Goal: Task Accomplishment & Management: Use online tool/utility

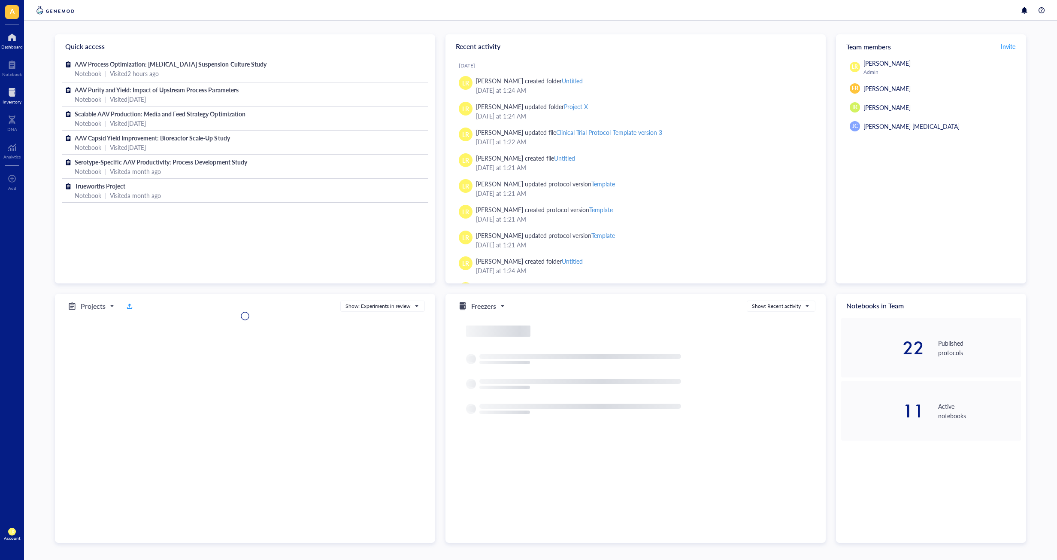
click at [4, 97] on div at bounding box center [12, 92] width 19 height 14
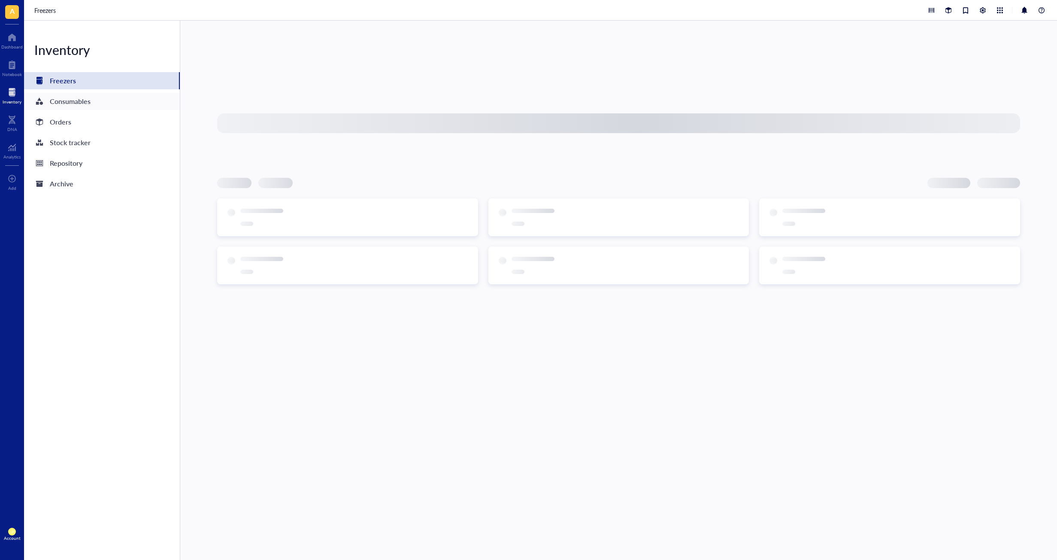
click at [88, 103] on div "Consumables" at bounding box center [70, 101] width 41 height 12
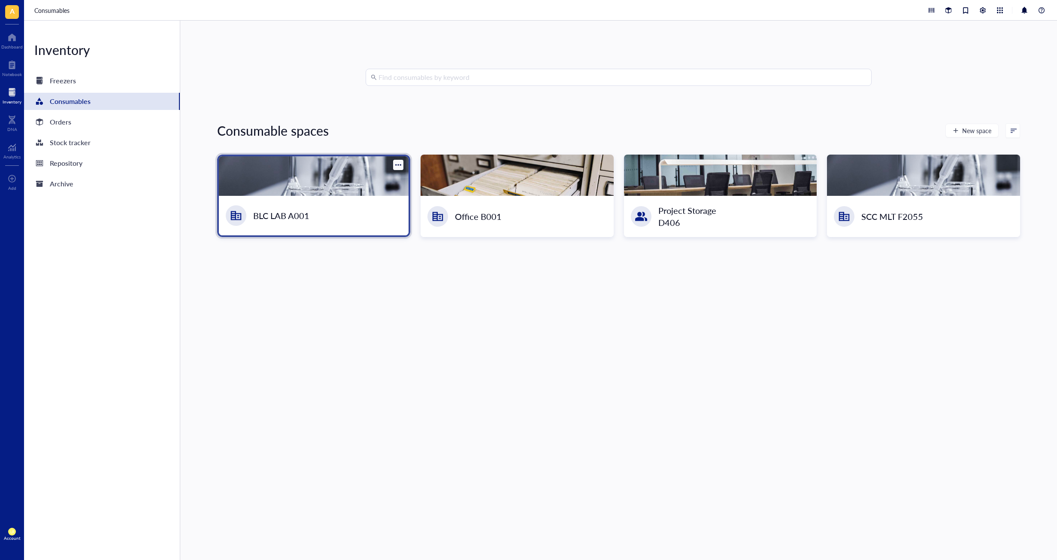
click at [339, 212] on div "BLC LAB A001" at bounding box center [314, 215] width 190 height 39
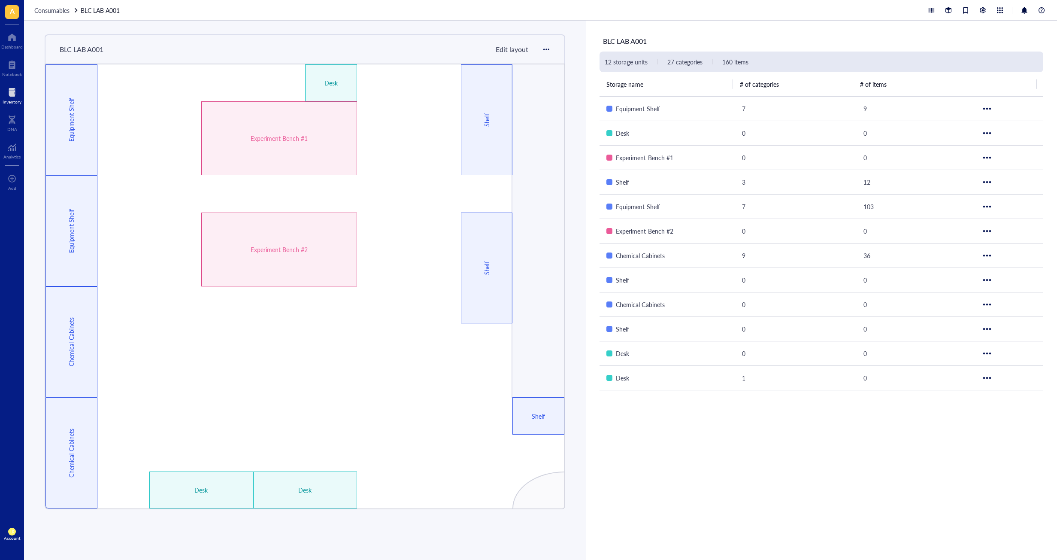
click at [525, 50] on span "Edit layout" at bounding box center [512, 49] width 33 height 10
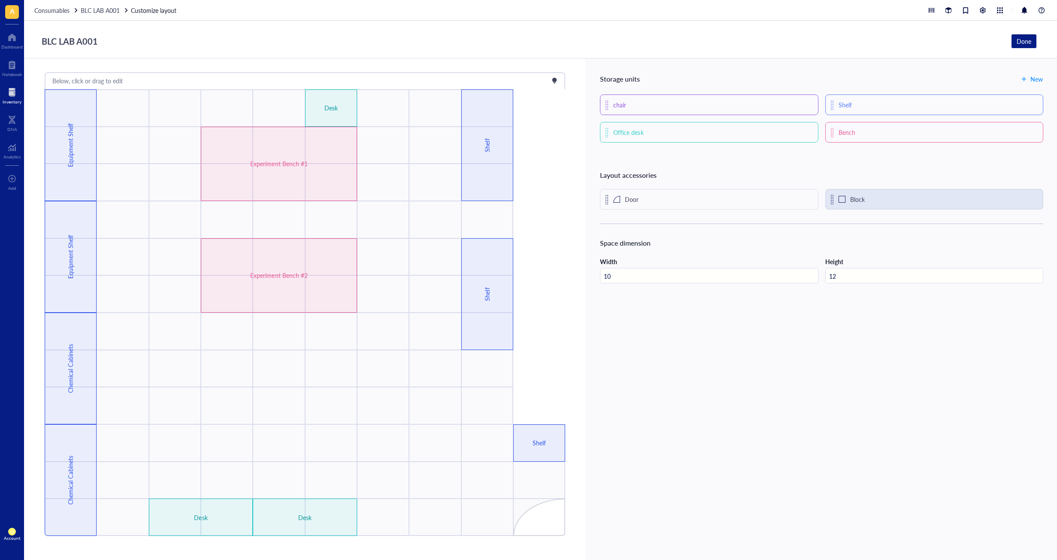
click at [883, 206] on div "Block" at bounding box center [934, 199] width 218 height 21
click at [486, 524] on div at bounding box center [487, 516] width 52 height 36
click at [489, 543] on div "Below, click or drag to edit Desk Desk Shelf Shelf Desk Shelf Experiment Bench …" at bounding box center [305, 308] width 562 height 501
click at [93, 84] on div "Below, click or drag to edit" at bounding box center [87, 80] width 70 height 9
drag, startPoint x: 127, startPoint y: 519, endPoint x: 127, endPoint y: 566, distance: 46.4
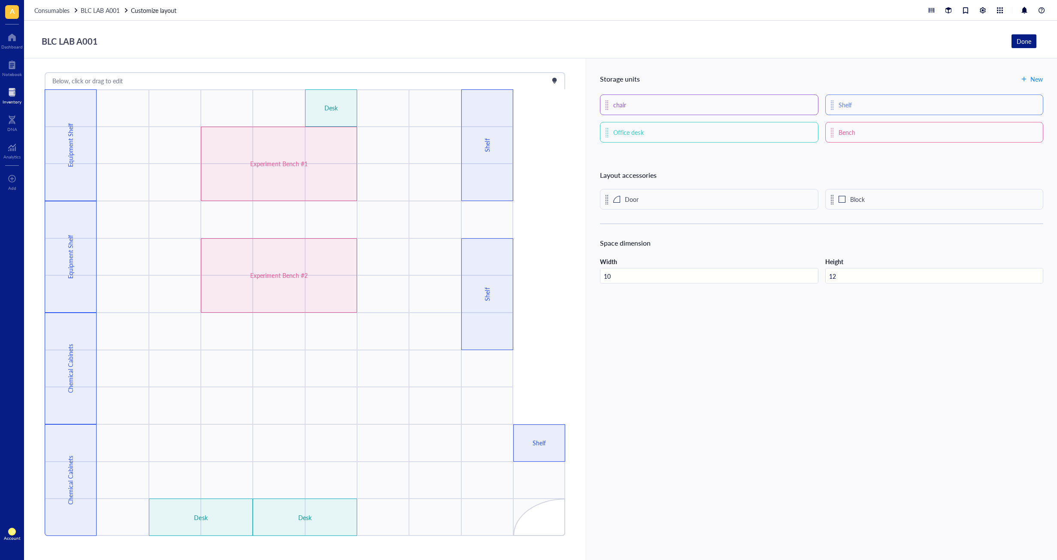
click at [124, 539] on div "Below, click or drag to edit Desk Desk Shelf Shelf Desk Shelf Experiment Bench …" at bounding box center [305, 308] width 562 height 501
click at [128, 556] on div "Below, click or drag to edit Desk Desk Shelf Shelf Desk Shelf Experiment Bench …" at bounding box center [305, 308] width 562 height 501
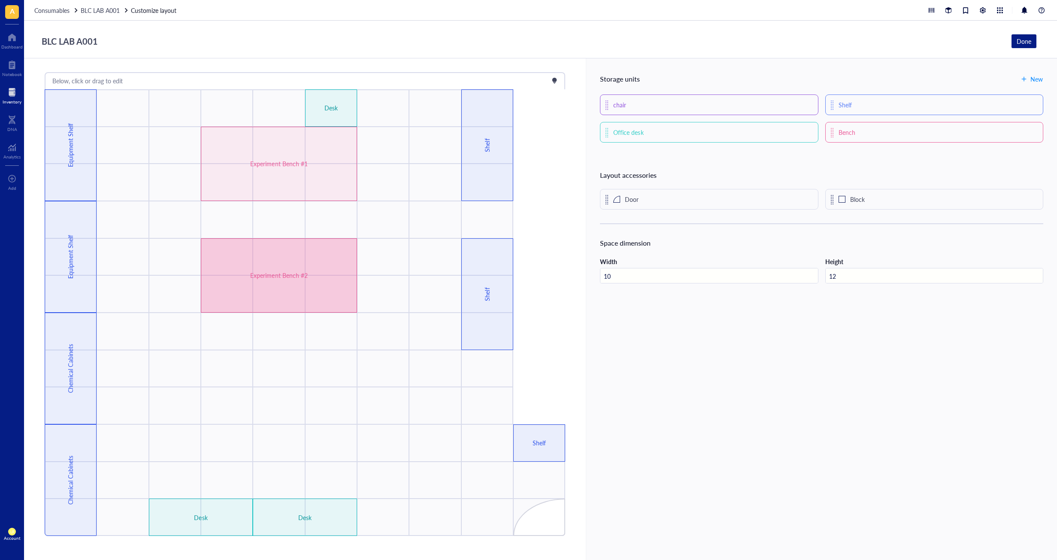
click at [257, 288] on div "Experiment Bench #2" at bounding box center [279, 275] width 156 height 74
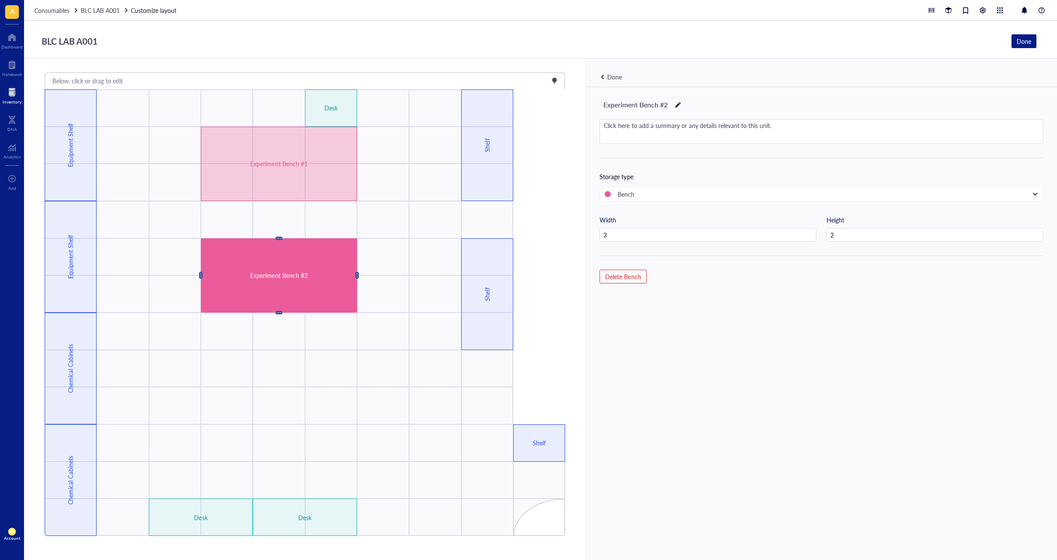
click at [294, 172] on div "Experiment Bench #1" at bounding box center [279, 164] width 156 height 74
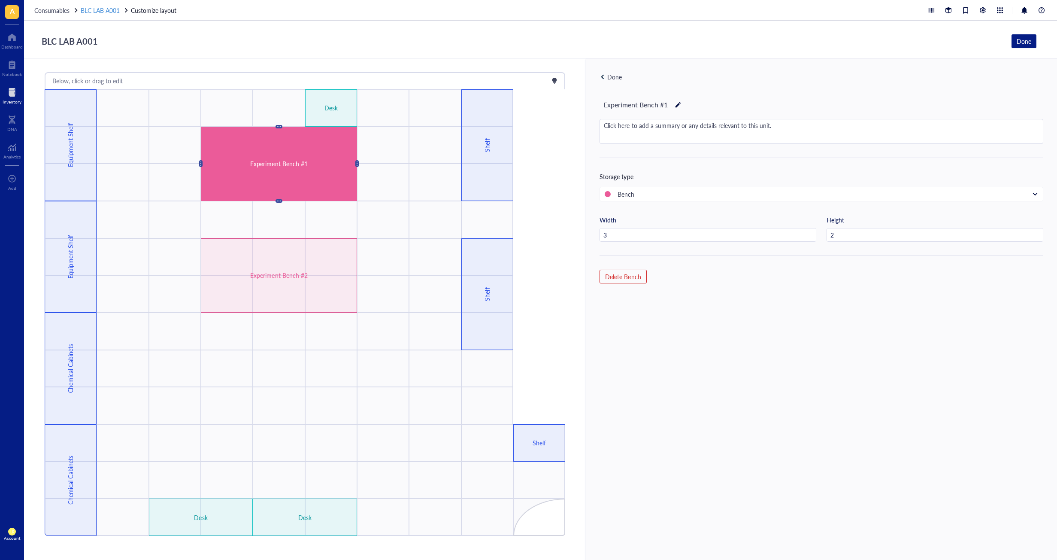
click at [116, 11] on span "BLC LAB A001" at bounding box center [100, 10] width 39 height 9
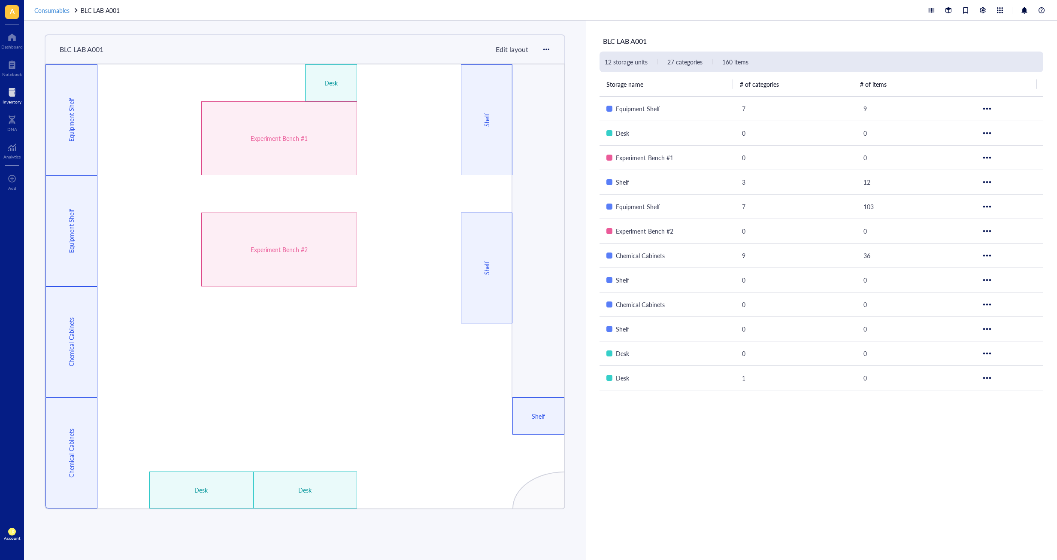
click at [73, 12] on div "Consumables" at bounding box center [56, 10] width 45 height 9
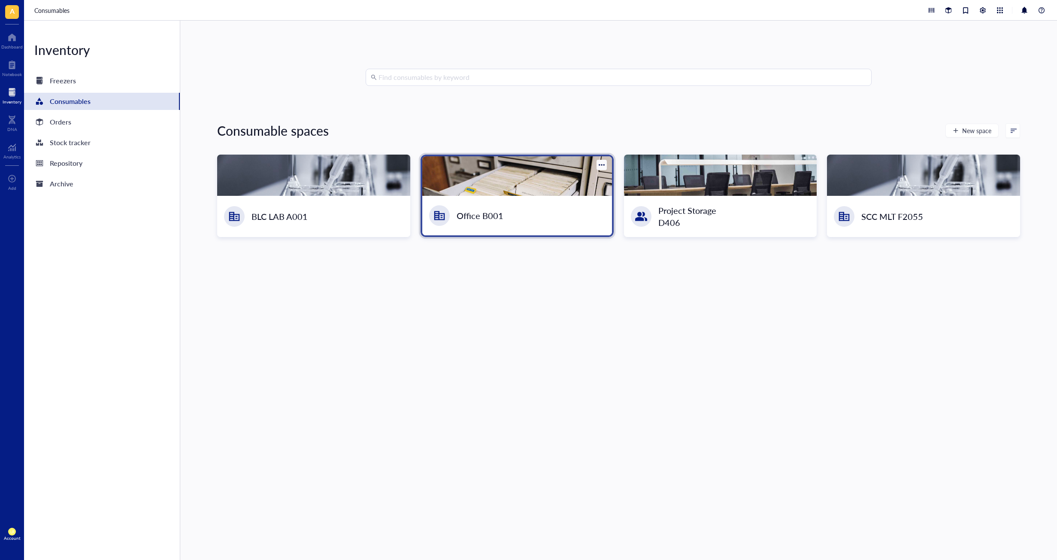
click at [485, 174] on div at bounding box center [517, 175] width 190 height 39
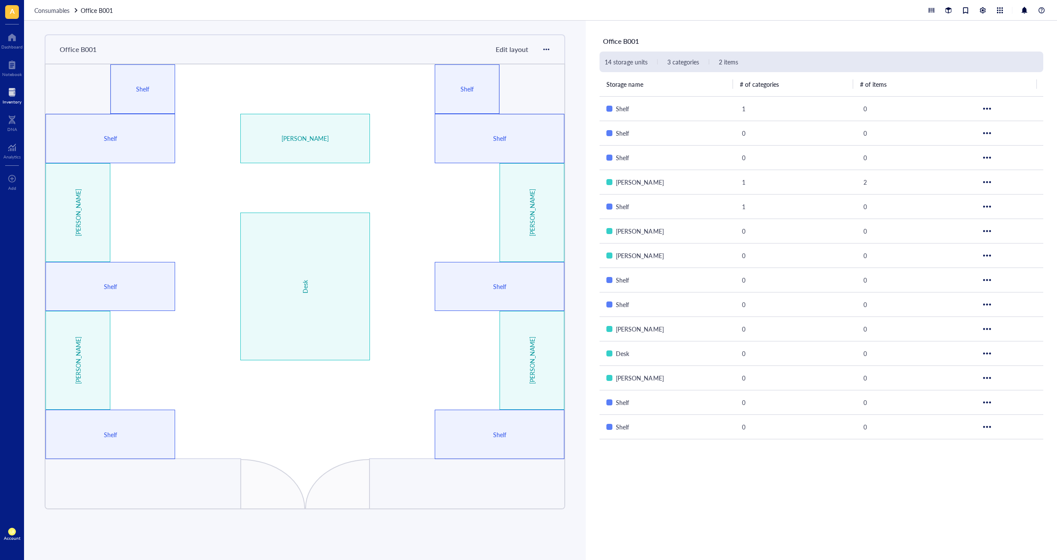
click at [520, 52] on span "Edit layout" at bounding box center [512, 49] width 33 height 10
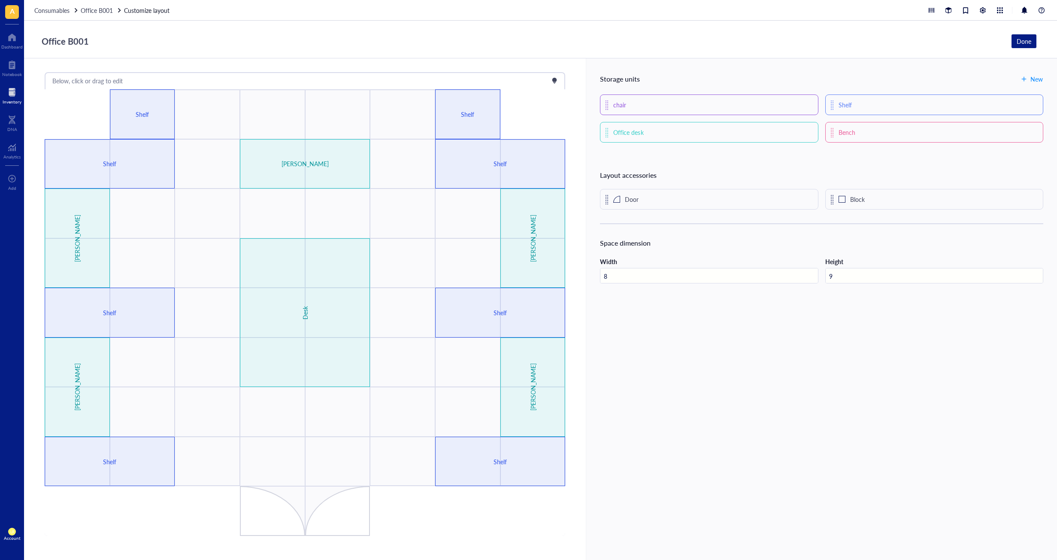
click at [549, 79] on div "Below, click or drag to edit" at bounding box center [305, 81] width 519 height 14
click at [557, 79] on div at bounding box center [555, 81] width 6 height 6
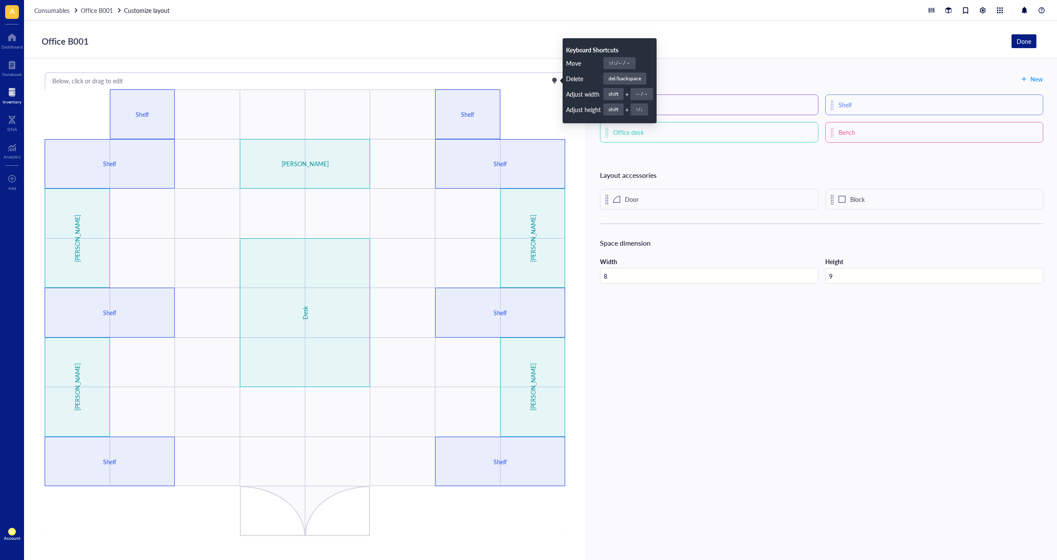
click at [555, 80] on div at bounding box center [555, 81] width 6 height 6
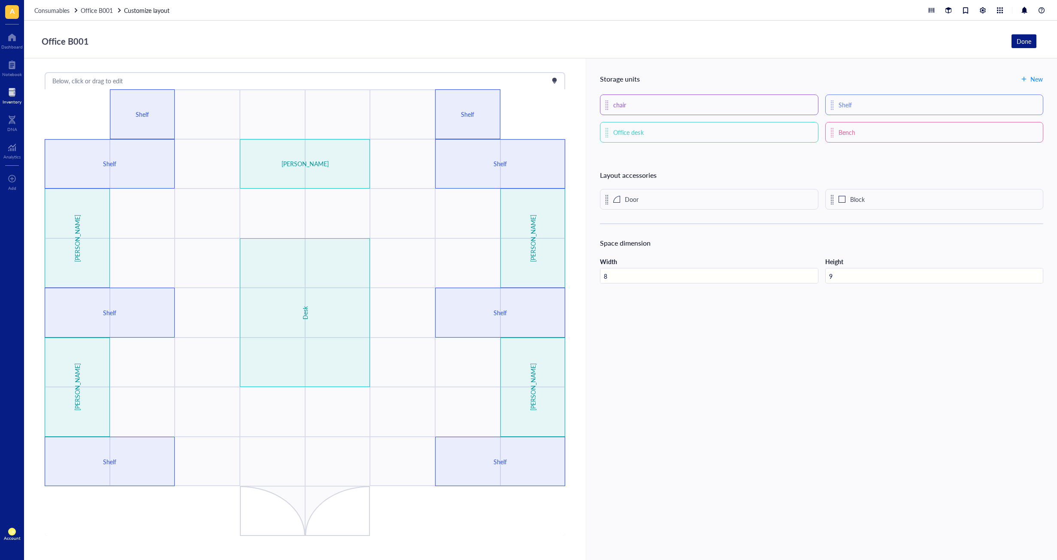
click at [522, 77] on div "Below, click or drag to edit" at bounding box center [305, 81] width 519 height 14
click at [387, 458] on div at bounding box center [402, 461] width 65 height 49
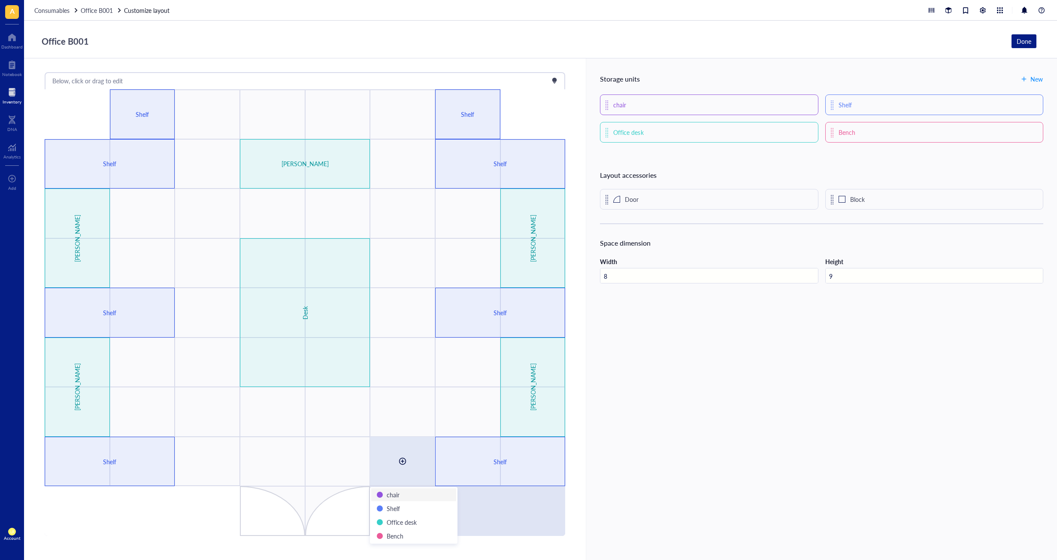
click at [497, 507] on div at bounding box center [467, 511] width 195 height 50
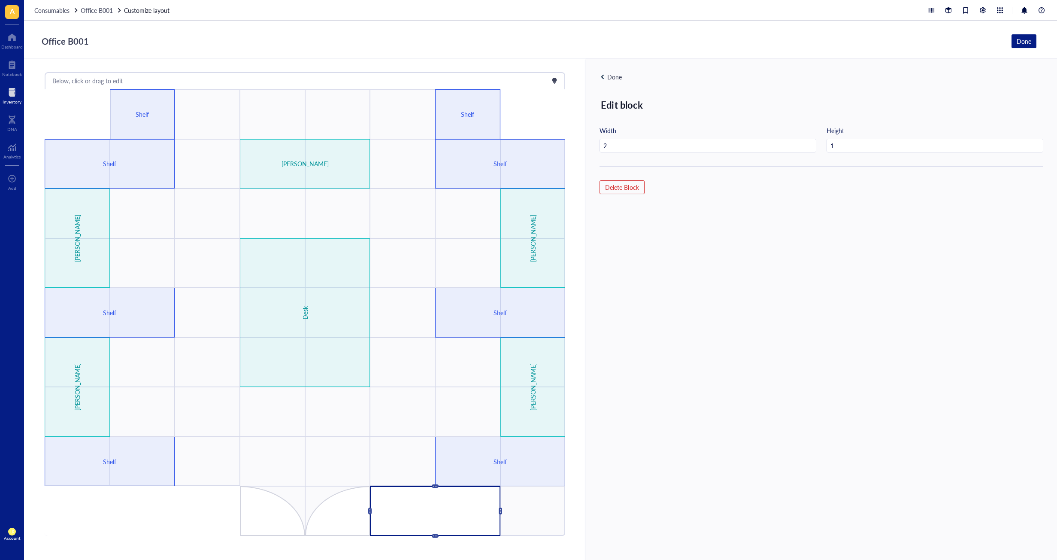
type input "3"
click at [655, 430] on div "Edit block Width 3 Height 1 Delete Block" at bounding box center [821, 337] width 471 height 501
click at [602, 79] on div at bounding box center [603, 77] width 6 height 6
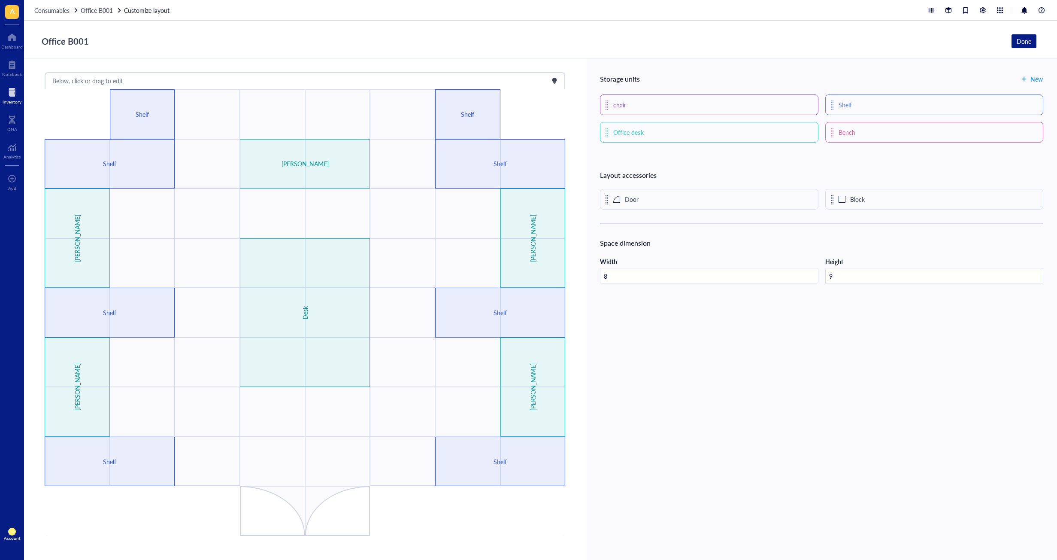
drag, startPoint x: 851, startPoint y: 274, endPoint x: 818, endPoint y: 278, distance: 32.9
click at [818, 278] on div "Width 8 Height 9" at bounding box center [821, 275] width 443 height 37
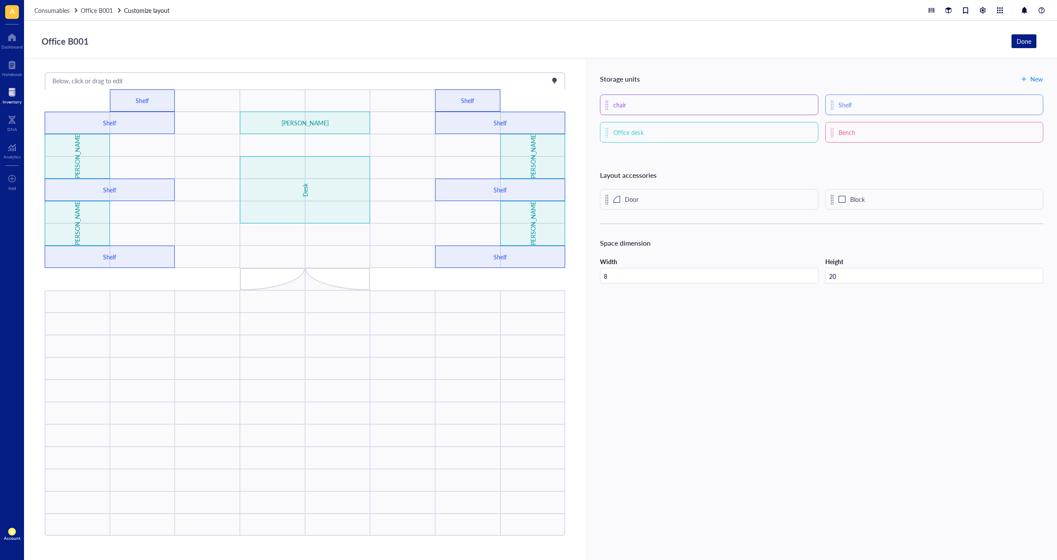
drag, startPoint x: 842, startPoint y: 278, endPoint x: 810, endPoint y: 275, distance: 31.9
click at [810, 275] on div "Width 8 Height 20" at bounding box center [821, 275] width 443 height 37
click at [816, 360] on div "Storage units New chair Shelf Office desk Bench Layout accessories Door Block S…" at bounding box center [821, 308] width 471 height 501
drag, startPoint x: 915, startPoint y: 277, endPoint x: 808, endPoint y: 267, distance: 106.9
click at [808, 267] on div "Width 8 Height 20" at bounding box center [821, 275] width 443 height 37
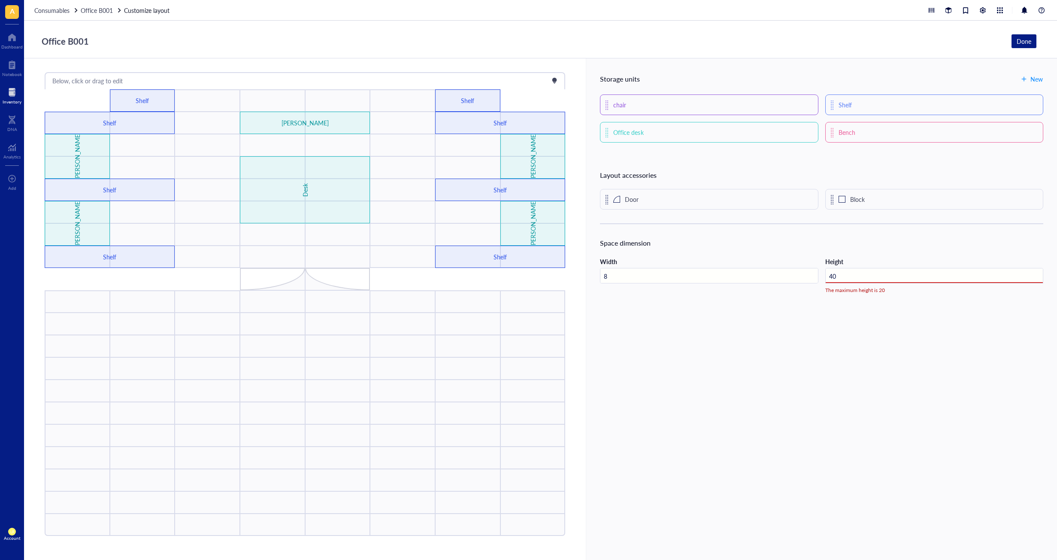
type input "4"
type input "20"
click at [788, 325] on div "Storage units New chair Shelf Office desk Bench Layout accessories Door Block S…" at bounding box center [821, 308] width 471 height 501
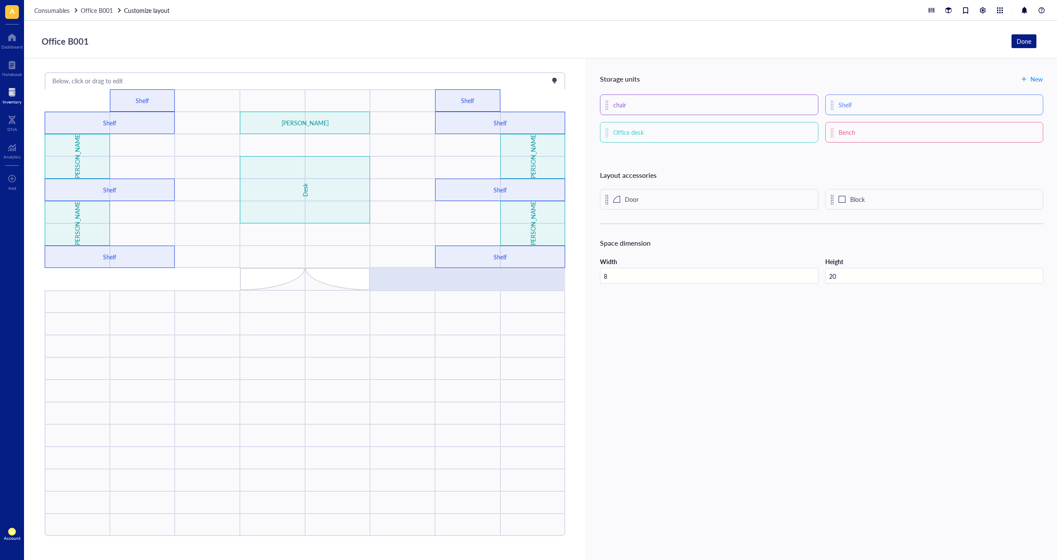
drag, startPoint x: 719, startPoint y: 275, endPoint x: 526, endPoint y: 271, distance: 193.2
click at [526, 271] on div "Below, click or drag to edit [PERSON_NAME] [PERSON_NAME] [PERSON_NAME] [PERSON_…" at bounding box center [540, 308] width 1033 height 501
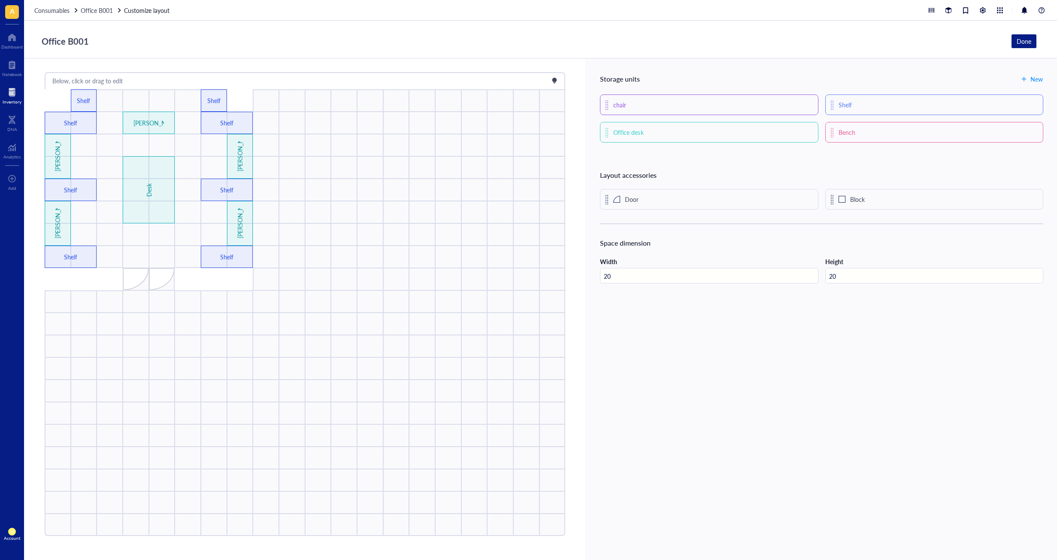
click at [748, 335] on div "Storage units New chair Shelf Office desk Bench Layout accessories Door Block S…" at bounding box center [821, 308] width 471 height 501
drag, startPoint x: 790, startPoint y: 273, endPoint x: 574, endPoint y: 264, distance: 215.7
click at [574, 264] on div "Below, click or drag to edit [PERSON_NAME] [PERSON_NAME] [PERSON_NAME] [PERSON_…" at bounding box center [540, 308] width 1033 height 501
drag, startPoint x: 855, startPoint y: 274, endPoint x: 807, endPoint y: 270, distance: 47.8
click at [807, 270] on div "Width 20 There are units in the way Height 20" at bounding box center [821, 279] width 443 height 44
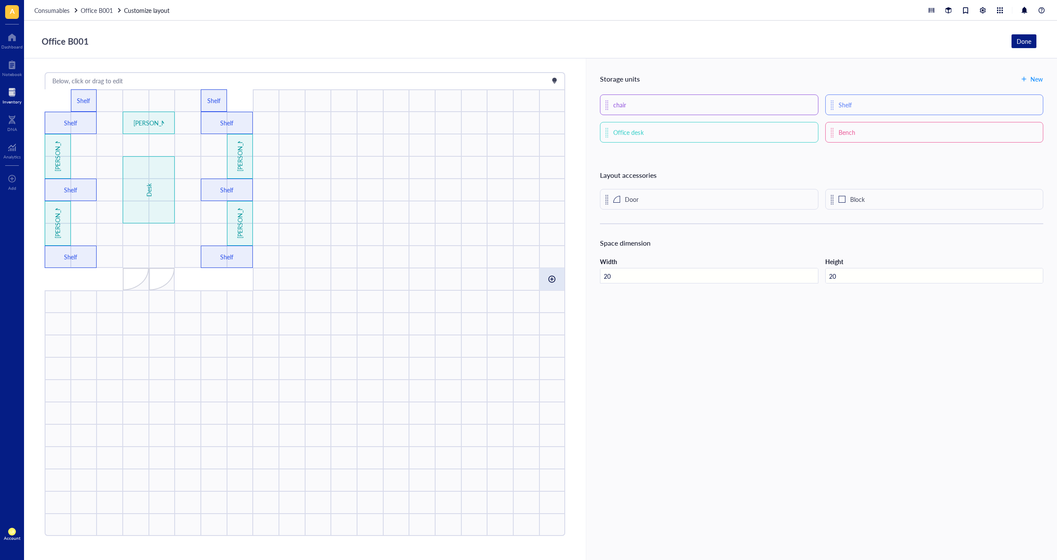
drag, startPoint x: 746, startPoint y: 278, endPoint x: 560, endPoint y: 274, distance: 185.9
click at [546, 274] on div "Below, click or drag to edit [PERSON_NAME] [PERSON_NAME] [PERSON_NAME] [PERSON_…" at bounding box center [540, 308] width 1033 height 501
click at [911, 273] on input "20" at bounding box center [934, 275] width 217 height 15
click at [534, 270] on div "Below, click or drag to edit [PERSON_NAME] [PERSON_NAME] [PERSON_NAME] [PERSON_…" at bounding box center [540, 308] width 1033 height 501
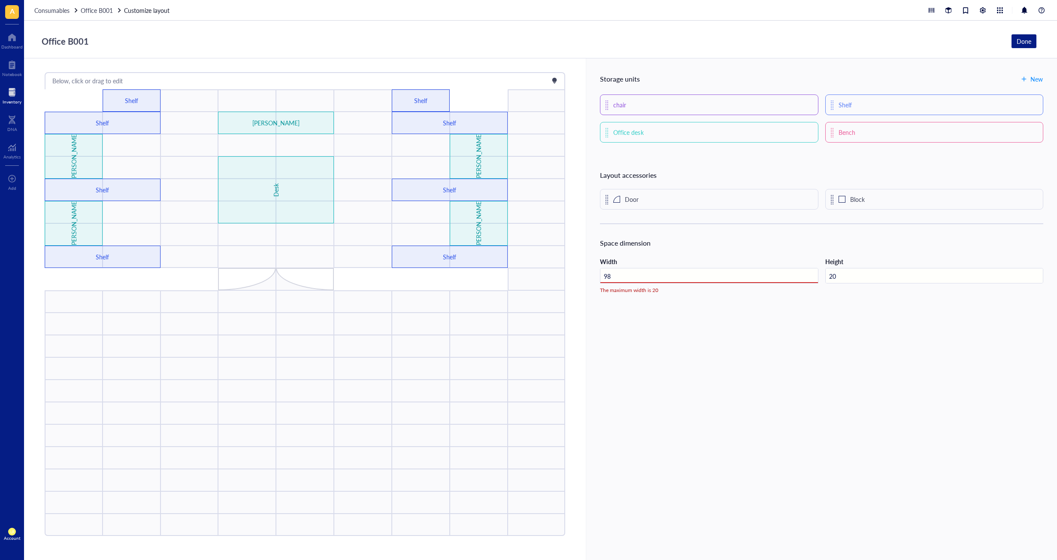
drag, startPoint x: 628, startPoint y: 276, endPoint x: 594, endPoint y: 276, distance: 34.8
click at [594, 276] on div "Storage units New chair Shelf Office desk Bench Layout accessories Door Block S…" at bounding box center [821, 308] width 471 height 501
type input "8"
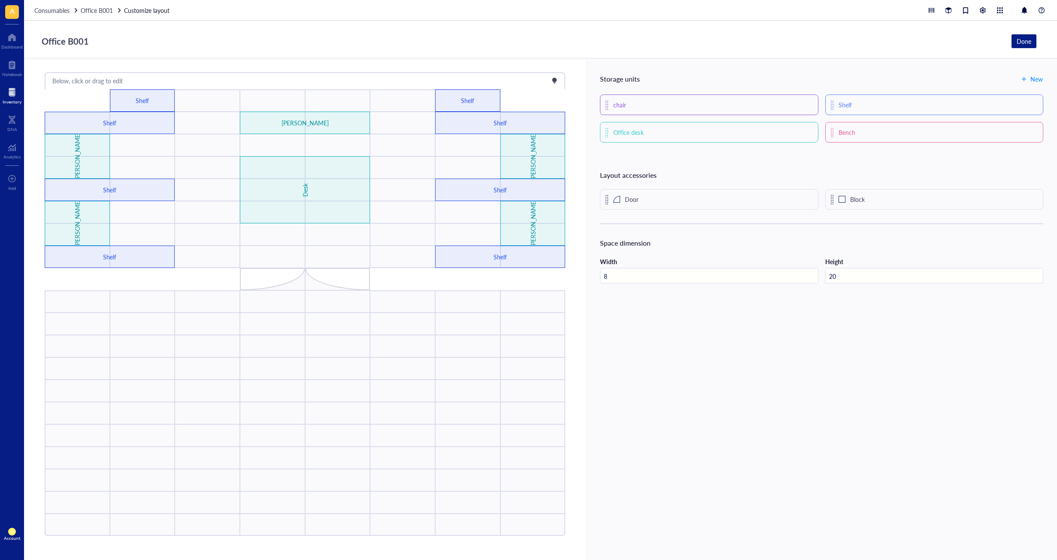
drag, startPoint x: 865, startPoint y: 280, endPoint x: 802, endPoint y: 278, distance: 62.7
click at [802, 278] on div "Width 8 Height 20" at bounding box center [821, 275] width 443 height 37
drag, startPoint x: 845, startPoint y: 273, endPoint x: 822, endPoint y: 274, distance: 23.2
click at [822, 274] on div "Width 8 Height 7 There are units in the way" at bounding box center [821, 279] width 443 height 44
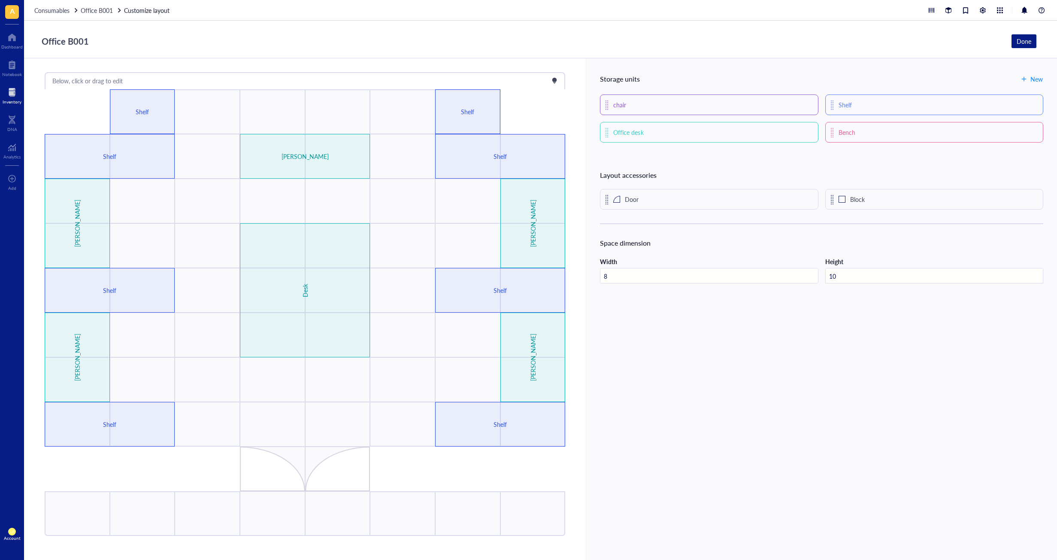
drag, startPoint x: 841, startPoint y: 278, endPoint x: 813, endPoint y: 274, distance: 28.2
click at [813, 274] on div "Width 8 Height 10" at bounding box center [821, 275] width 443 height 37
type input "9"
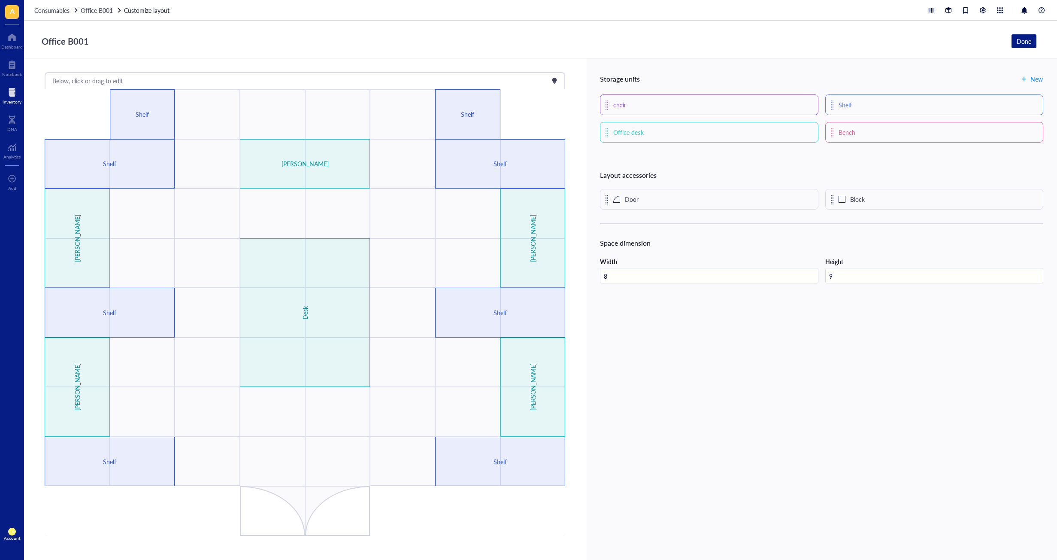
click at [809, 392] on div "Storage units New chair Shelf Office desk Bench Layout accessories Door Block S…" at bounding box center [821, 308] width 471 height 501
click at [1021, 34] on button "Done" at bounding box center [1024, 41] width 25 height 14
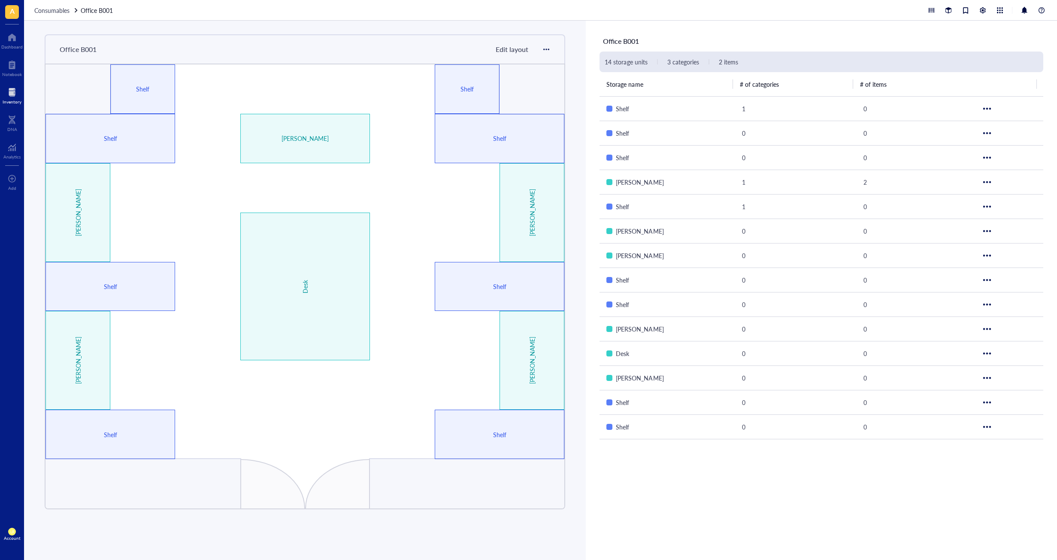
drag, startPoint x: 961, startPoint y: 516, endPoint x: 978, endPoint y: 509, distance: 18.9
click at [961, 516] on div "Office B001 14 storage units 3 categories 2 items Storage name # of categories …" at bounding box center [821, 290] width 471 height 539
drag, startPoint x: 892, startPoint y: 486, endPoint x: 883, endPoint y: 477, distance: 12.8
click at [892, 486] on div "Office B001 14 storage units 3 categories 2 items Storage name # of categories …" at bounding box center [821, 290] width 471 height 539
